Goal: Information Seeking & Learning: Understand process/instructions

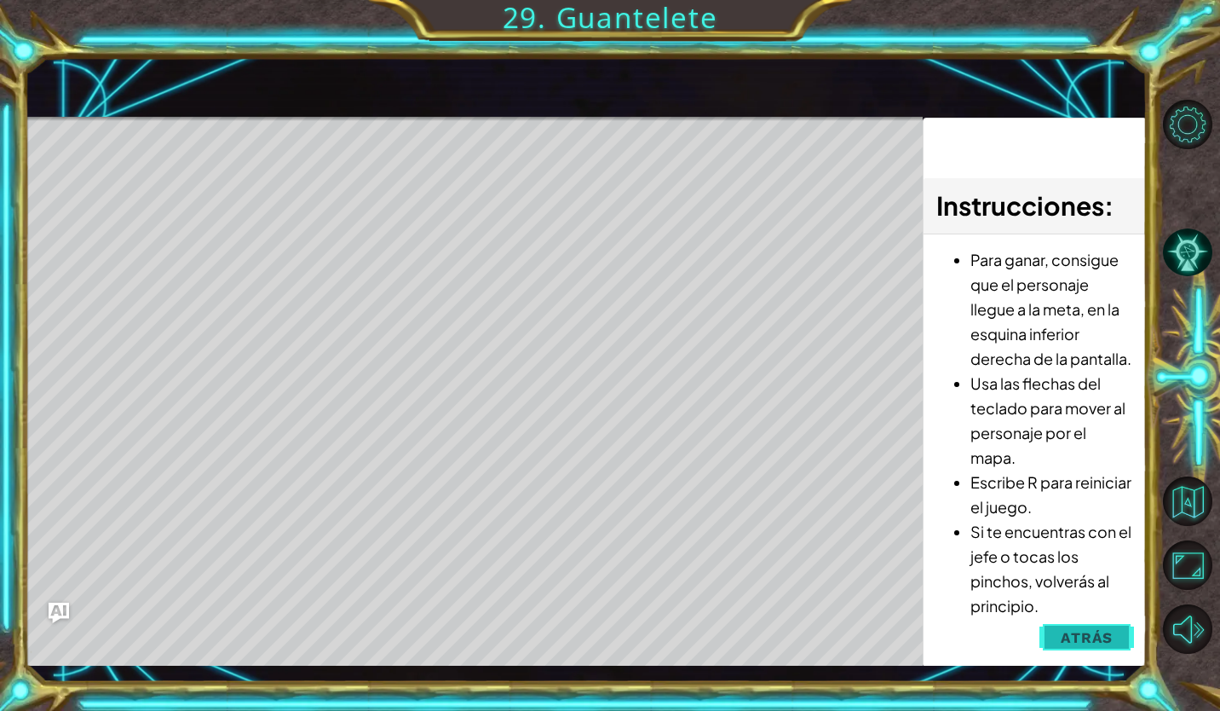
click at [1103, 641] on span "Atrás" at bounding box center [1087, 637] width 52 height 17
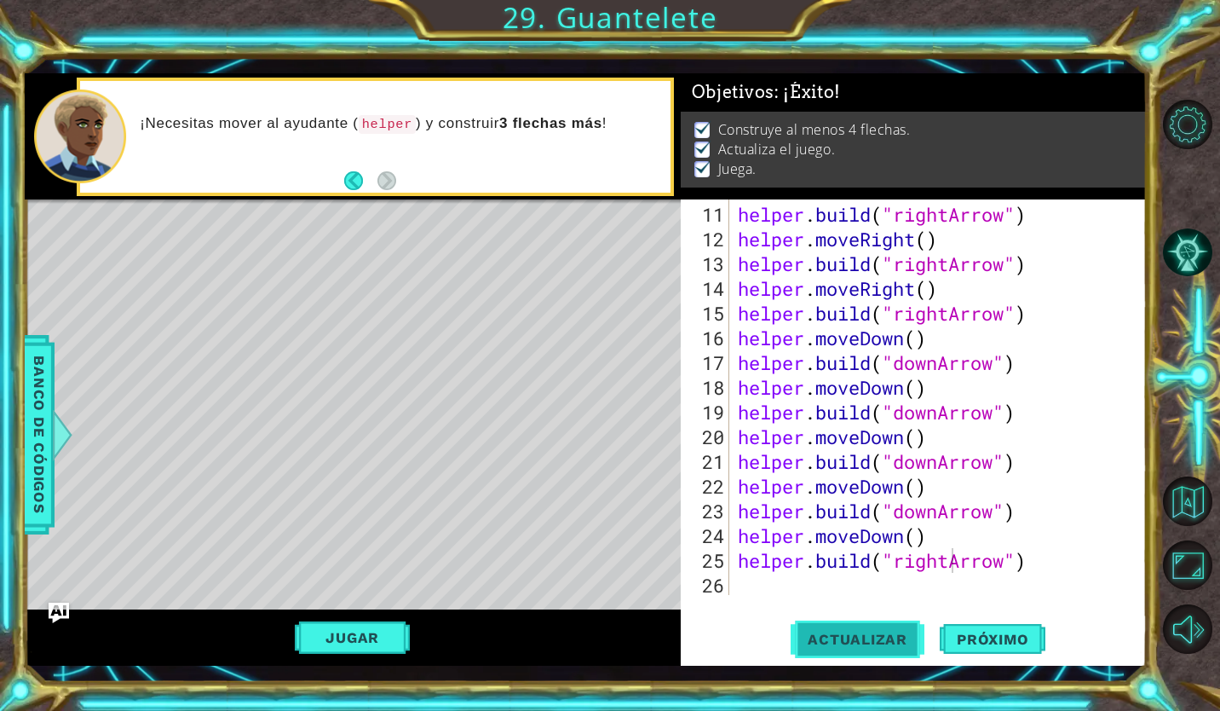
click at [889, 648] on button "Actualizar" at bounding box center [858, 639] width 134 height 47
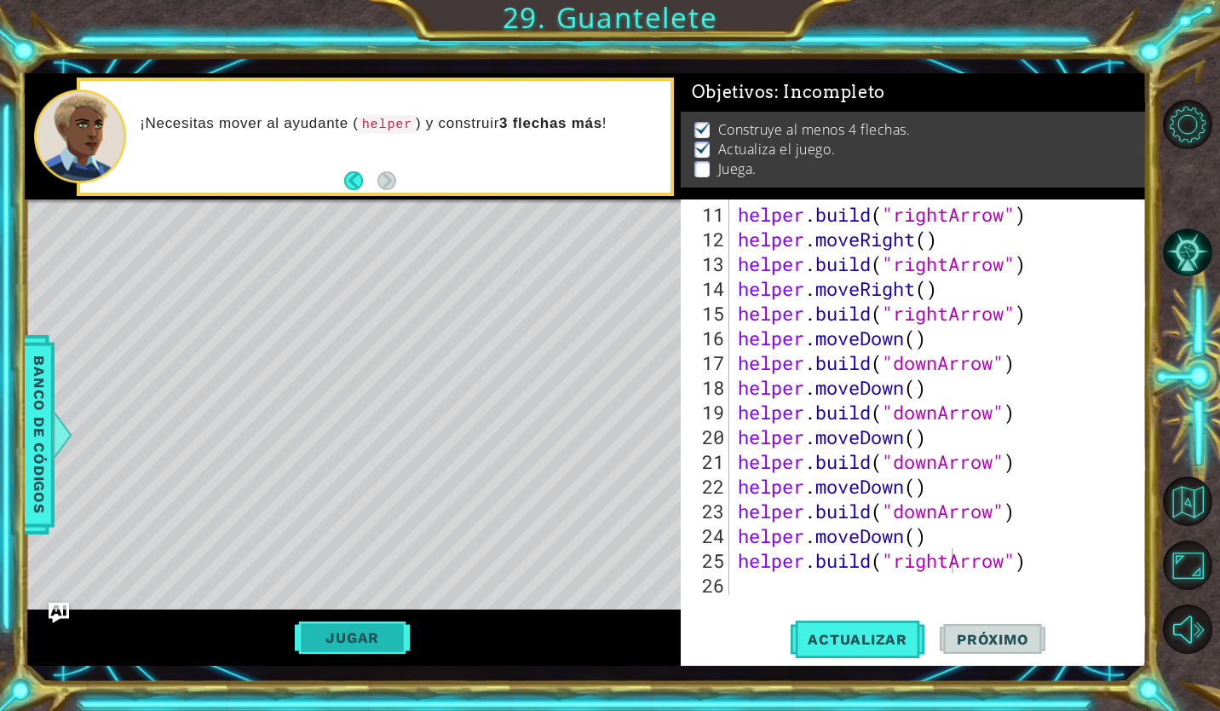
click at [314, 630] on button "Jugar" at bounding box center [352, 637] width 115 height 32
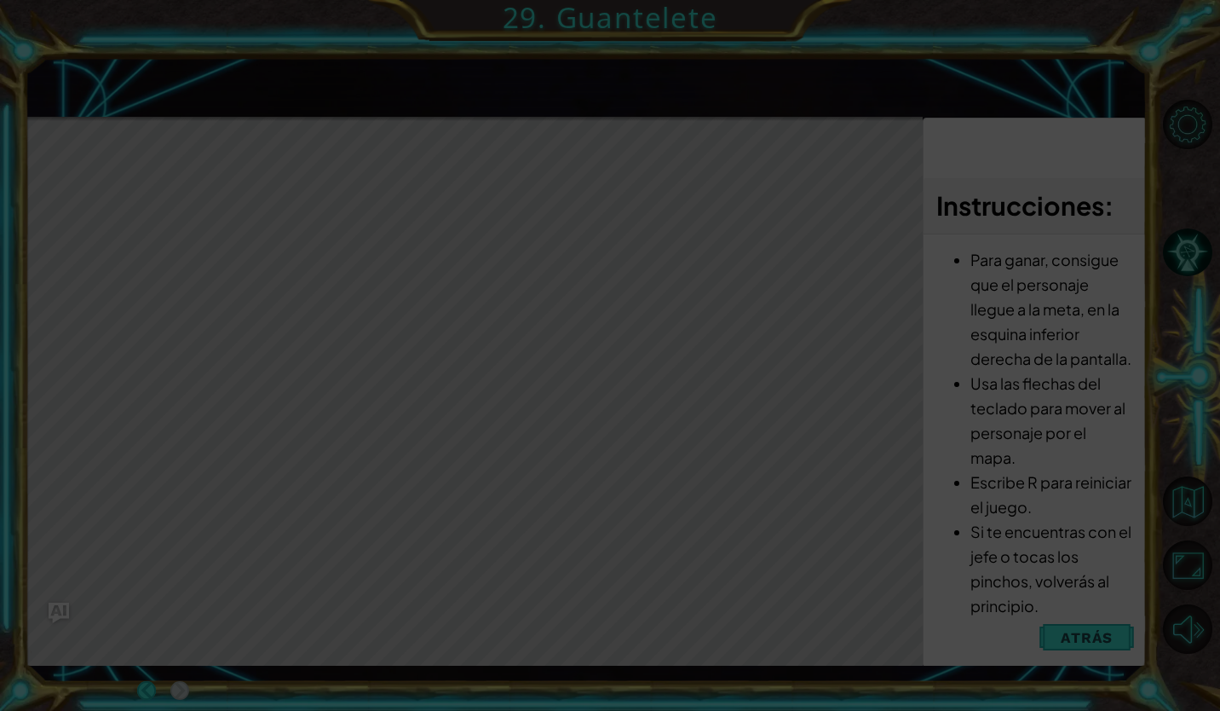
click at [1083, 634] on icon at bounding box center [610, 355] width 1220 height 711
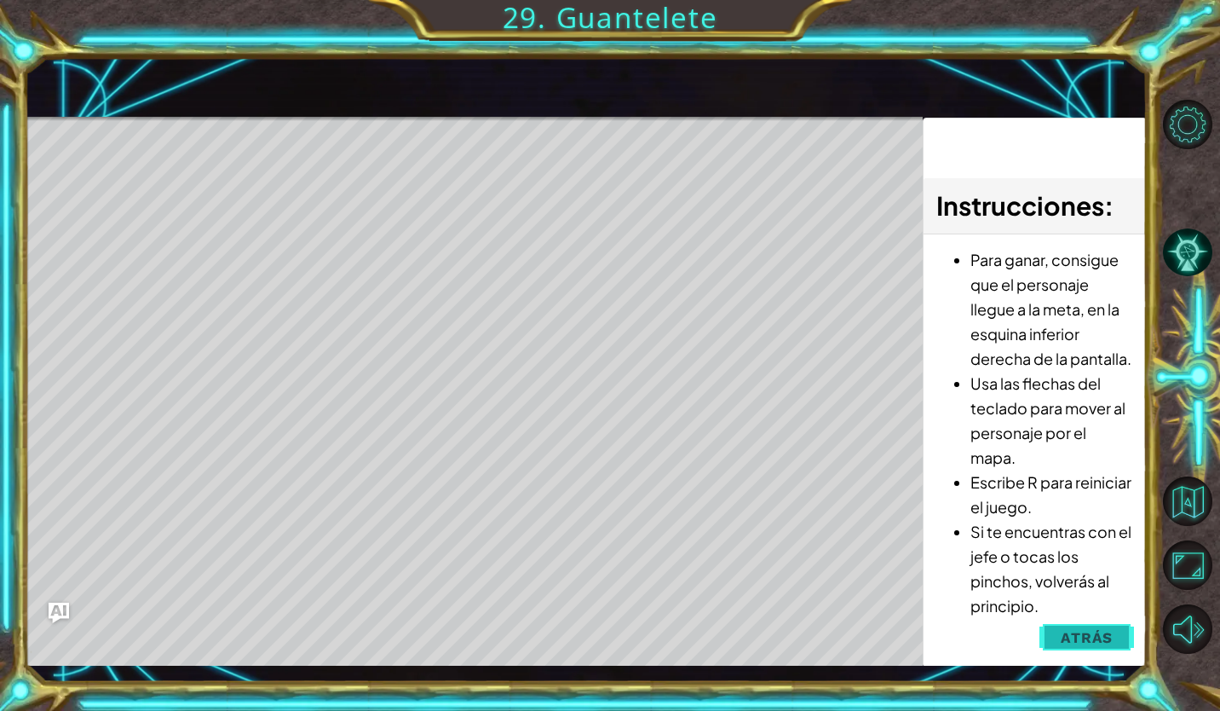
click at [1101, 645] on span "Atrás" at bounding box center [1087, 637] width 52 height 17
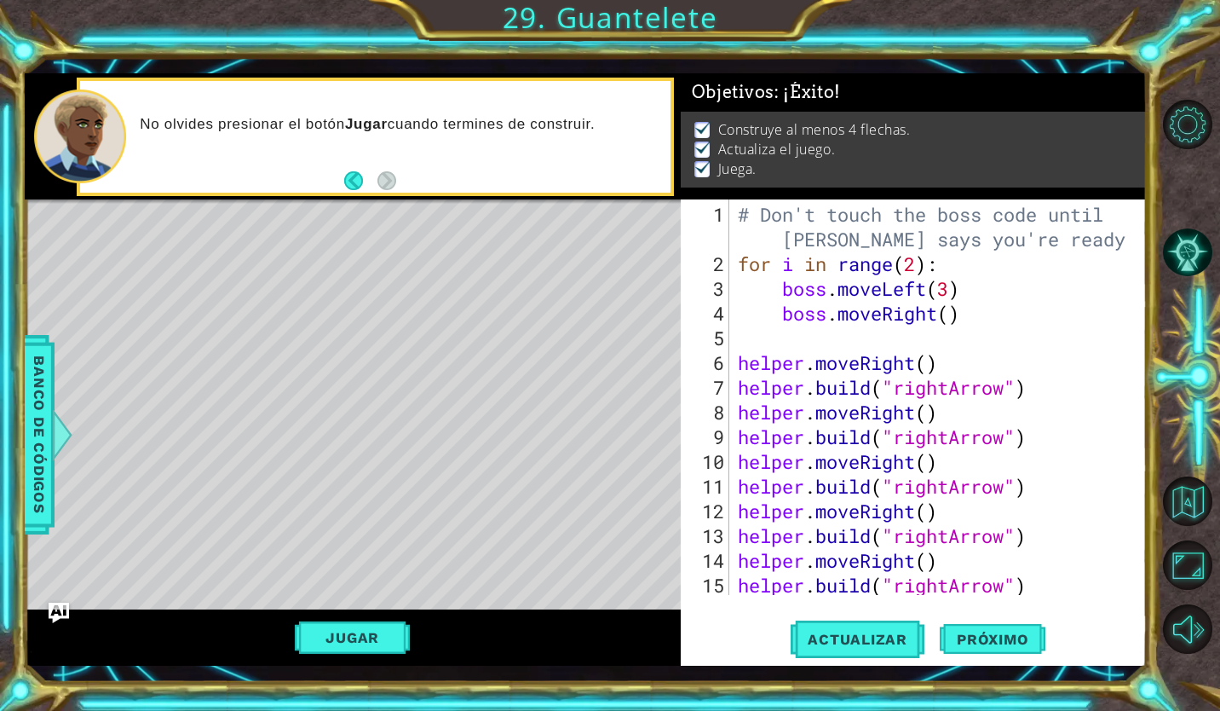
drag, startPoint x: 1101, startPoint y: 645, endPoint x: 1039, endPoint y: 324, distance: 327.1
click at [1039, 324] on div "[DOMAIN_NAME]("rightArrow") 1 2 3 4 5 6 7 8 9 10 11 12 13 14 15 16 # Don't touc…" at bounding box center [914, 432] width 466 height 466
click at [973, 639] on span "Próximo" at bounding box center [993, 638] width 106 height 17
click at [973, 639] on body "1 ההההההההההההההההההההההההההההההההההההההההההההההההההההההההההההההההההההההההההההה…" at bounding box center [610, 355] width 1220 height 711
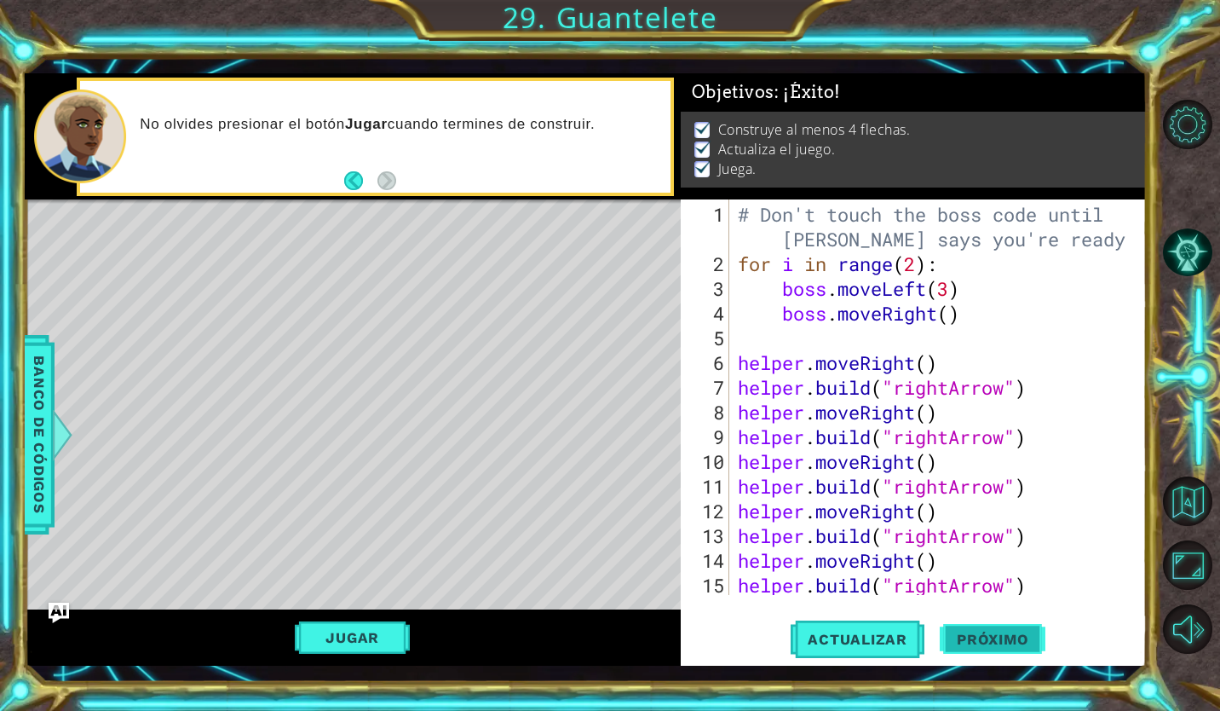
click at [973, 639] on body "1 ההההההההההההההההההההההההההההההההההההההההההההההההההההההההההההההההההההההההההההה…" at bounding box center [610, 355] width 1220 height 711
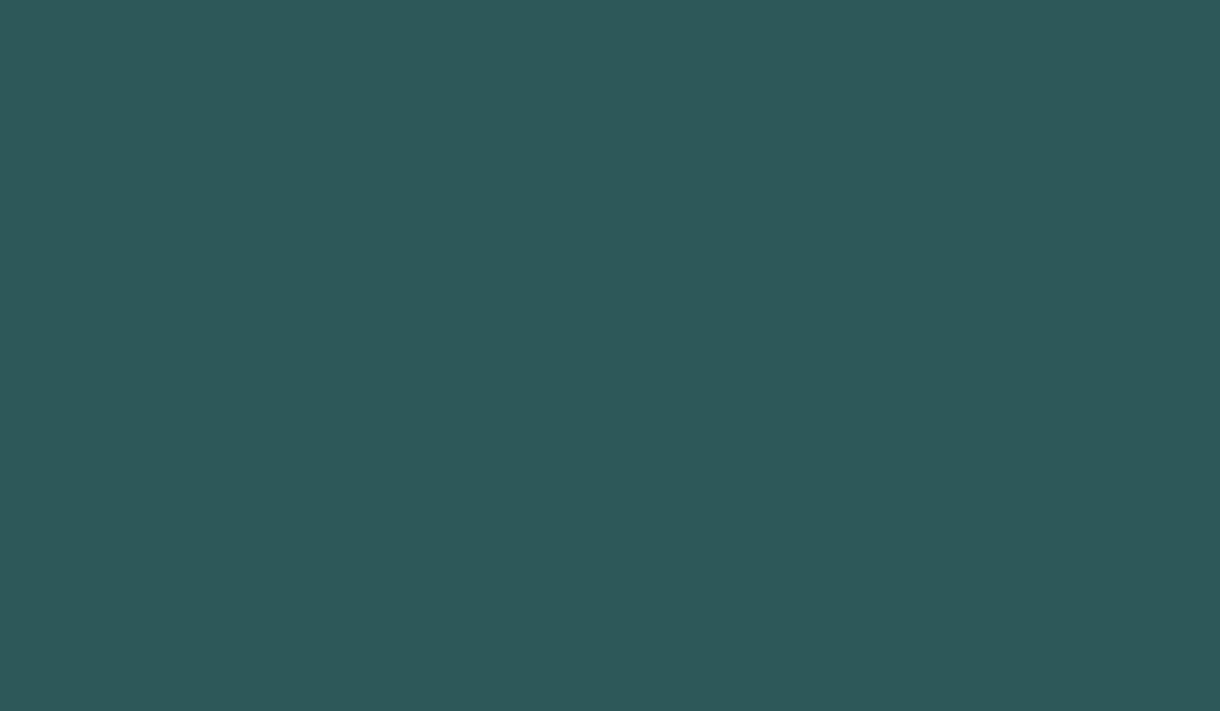
click at [973, 639] on body "1 2 3 4 5 6 he lpe r .moveUp Toca enter he lpe r .build Toca enter he lpe r Toc…" at bounding box center [610, 355] width 1220 height 711
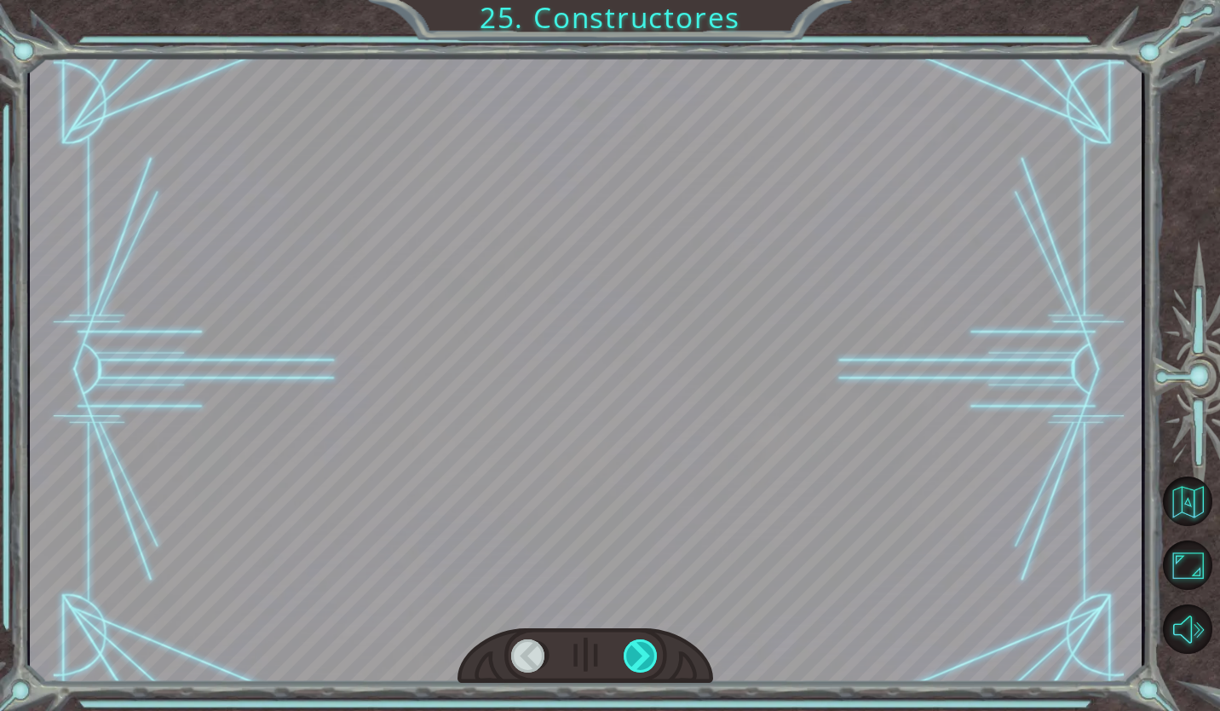
click at [647, 660] on div at bounding box center [642, 656] width 36 height 34
click at [629, 640] on div at bounding box center [642, 656] width 36 height 34
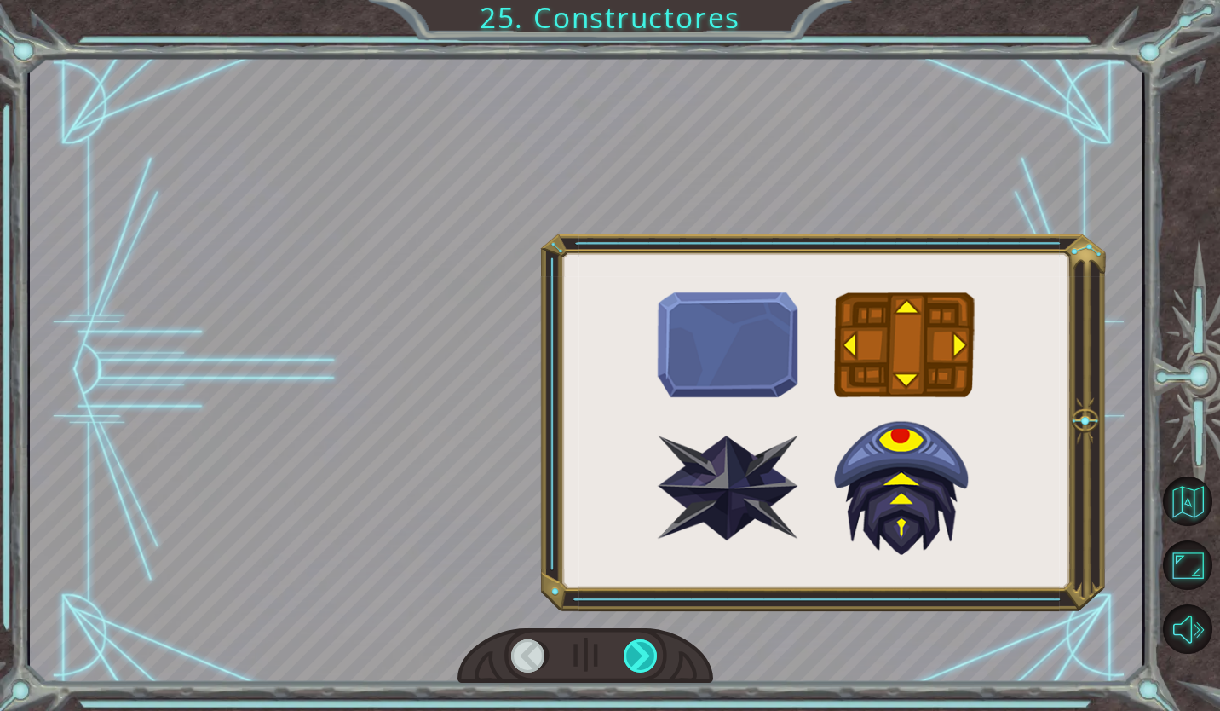
click at [647, 670] on div at bounding box center [642, 656] width 36 height 34
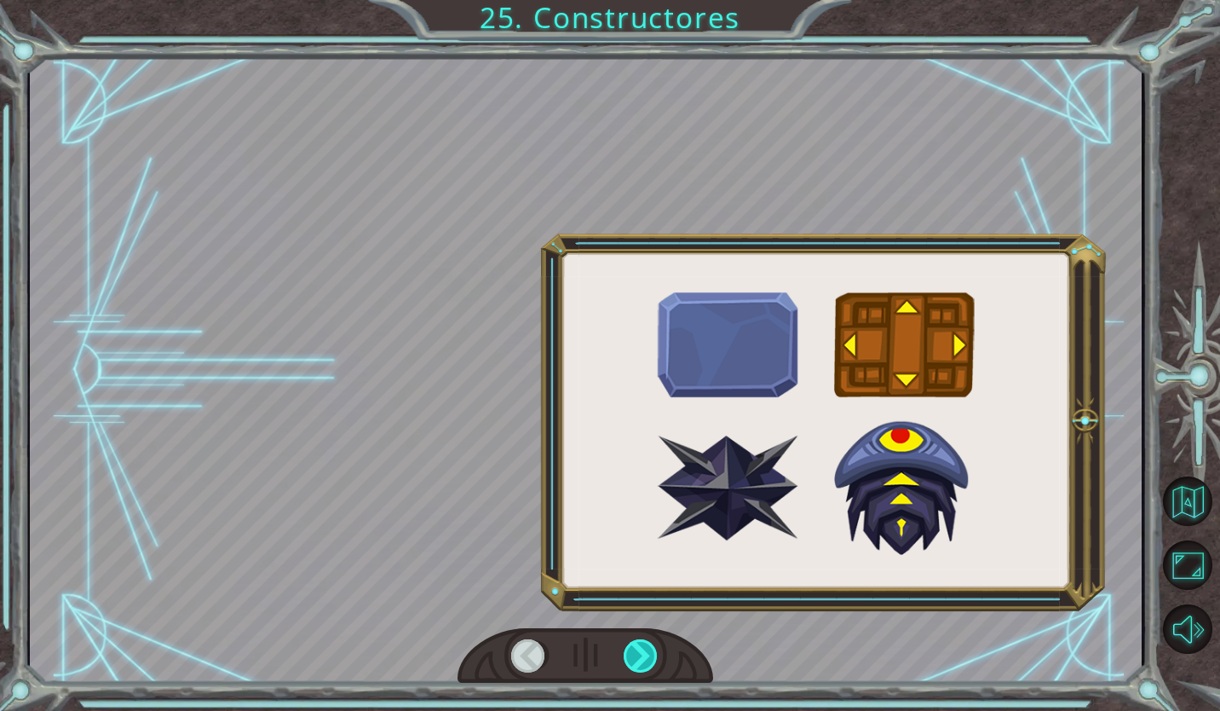
click at [647, 670] on div at bounding box center [642, 656] width 36 height 34
click at [636, 649] on div "¡ B i e n h e c h o ! A h o r a e s p e r a u n s e g u n d o . . . L i s t o .…" at bounding box center [610, 355] width 1220 height 711
click at [636, 649] on div at bounding box center [642, 656] width 36 height 34
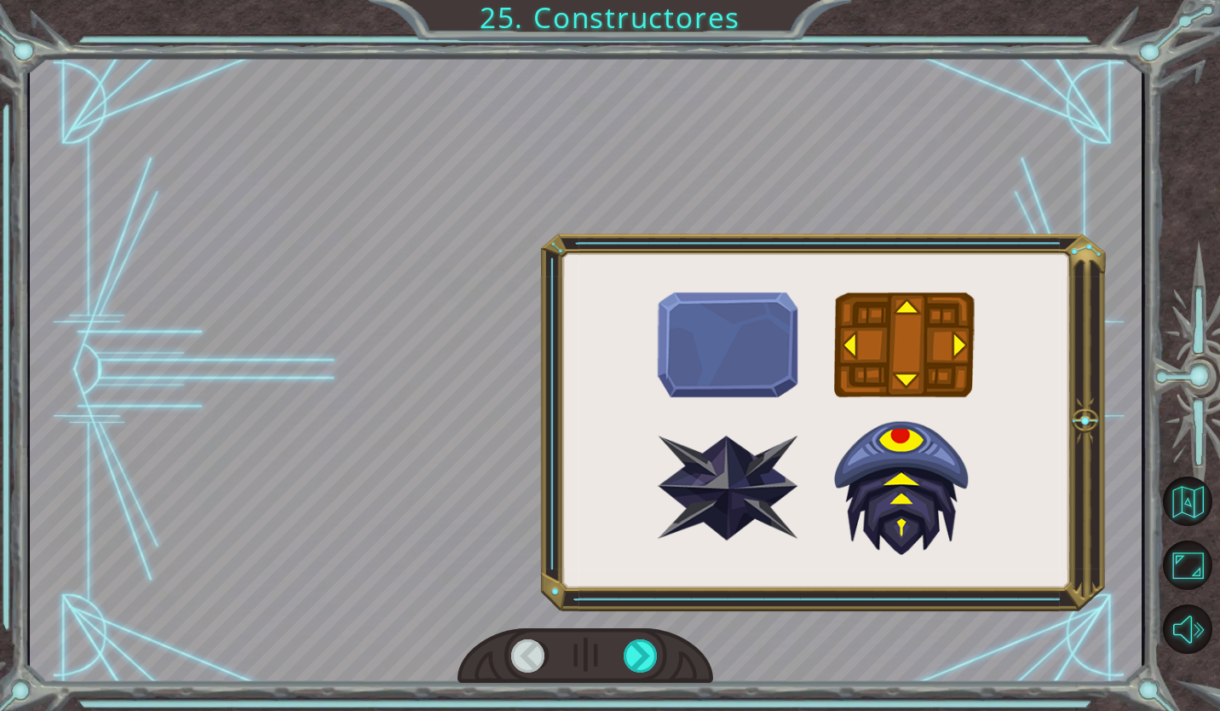
click at [636, 649] on div at bounding box center [642, 656] width 36 height 34
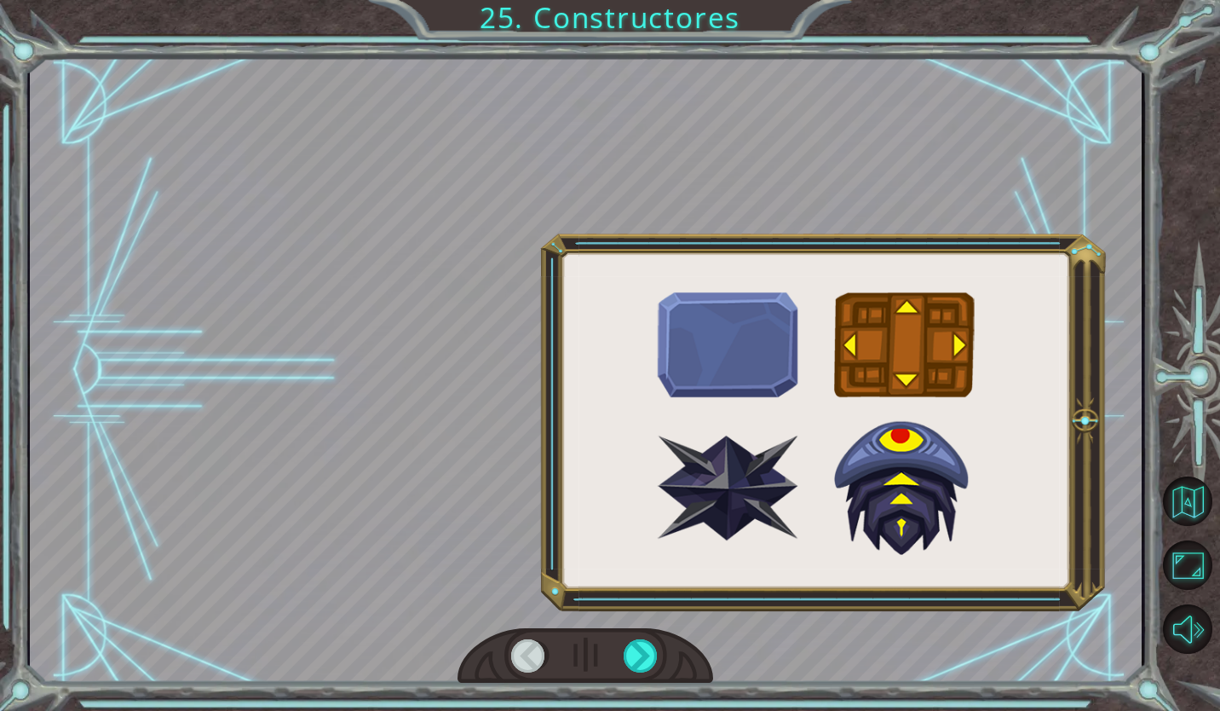
click at [636, 645] on div at bounding box center [642, 656] width 36 height 34
